Goal: Transaction & Acquisition: Obtain resource

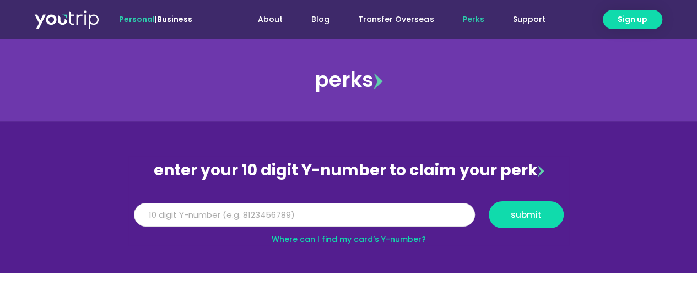
click at [258, 216] on input "Y Number" at bounding box center [304, 215] width 341 height 24
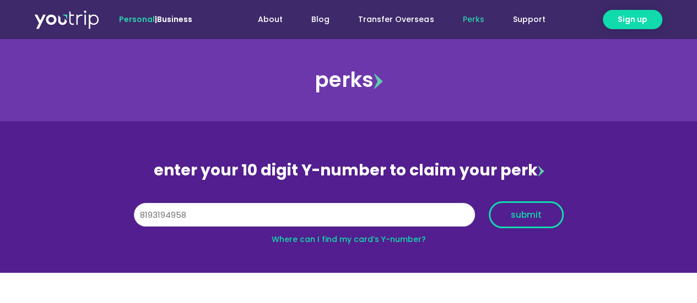
type input "8193194958"
click at [552, 209] on button "submit" at bounding box center [526, 215] width 75 height 27
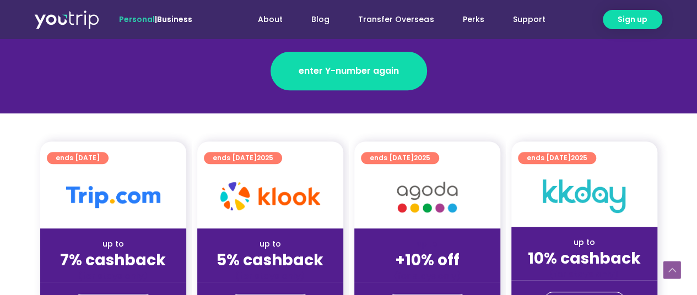
scroll to position [220, 0]
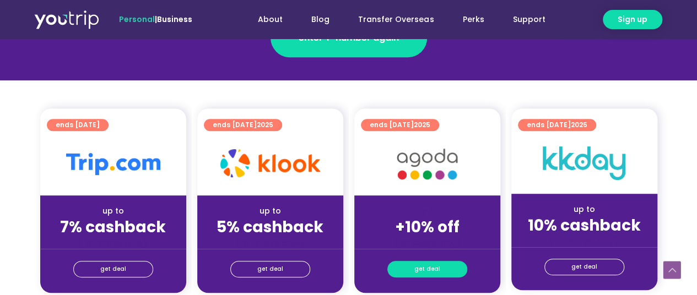
click at [402, 263] on link "get deal" at bounding box center [427, 269] width 80 height 17
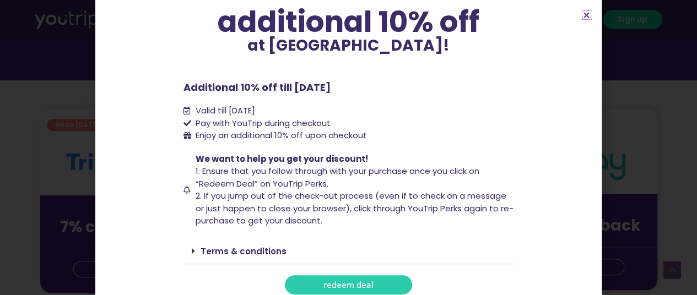
scroll to position [101, 0]
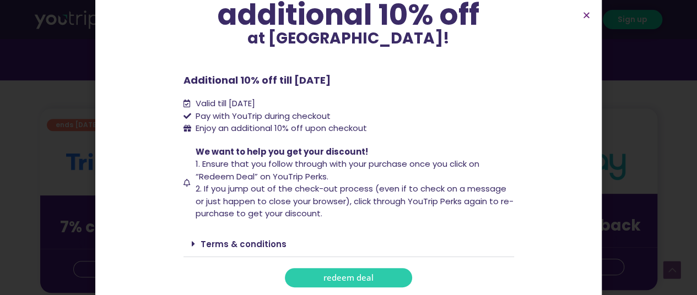
click at [366, 274] on span "redeem deal" at bounding box center [348, 278] width 50 height 8
